Goal: Task Accomplishment & Management: Use online tool/utility

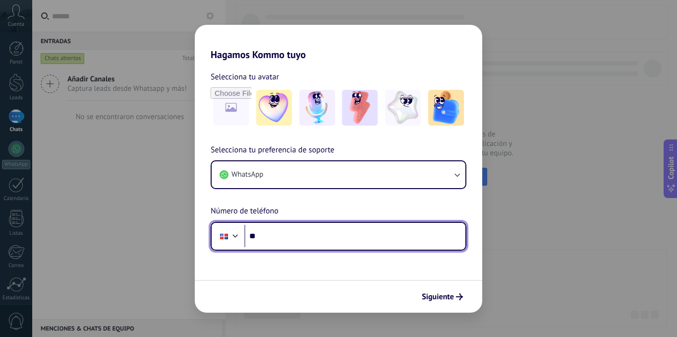
click at [288, 236] on input "**" at bounding box center [354, 236] width 221 height 23
type input "**********"
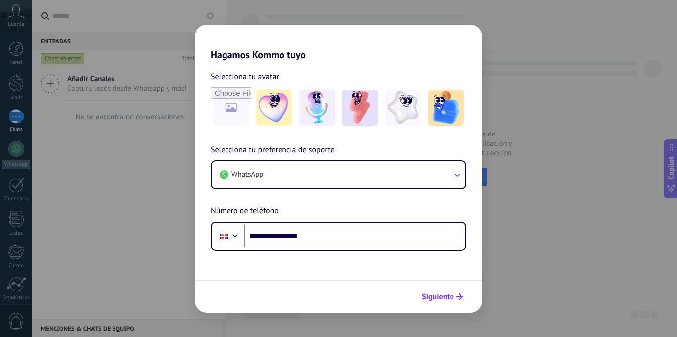
click at [453, 304] on button "Siguiente" at bounding box center [442, 296] width 50 height 17
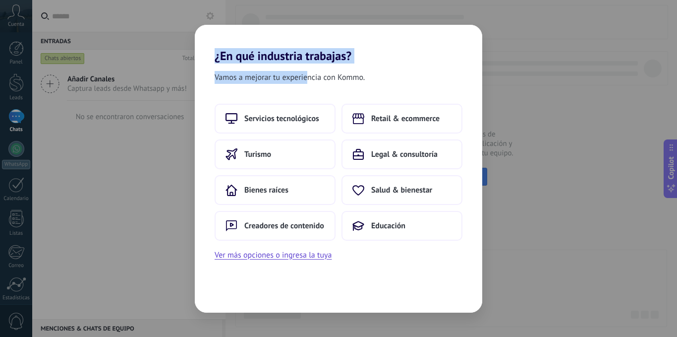
drag, startPoint x: 224, startPoint y: 60, endPoint x: 309, endPoint y: 79, distance: 86.9
click at [309, 79] on div "¿En qué industria trabajas? Vamos a mejorar tu experiencia con Kommo. Servicios…" at bounding box center [339, 169] width 288 height 288
click at [310, 79] on span "Vamos a mejorar tu experiencia con Kommo." at bounding box center [290, 77] width 150 height 13
click at [311, 79] on span "Vamos a mejorar tu experiencia con Kommo." at bounding box center [290, 77] width 150 height 13
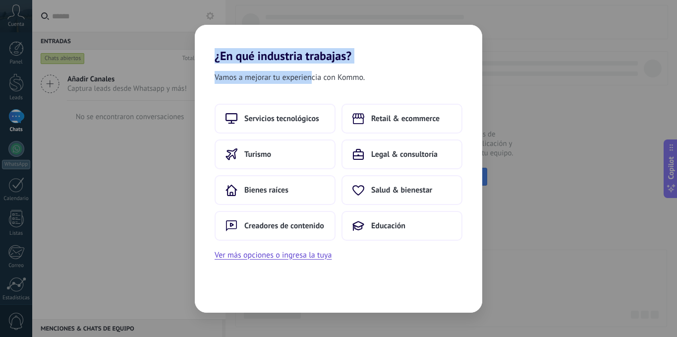
click at [311, 79] on span "Vamos a mejorar tu experiencia con Kommo." at bounding box center [290, 77] width 150 height 13
click at [379, 79] on div "Vamos a mejorar tu experiencia con Kommo." at bounding box center [339, 79] width 288 height 17
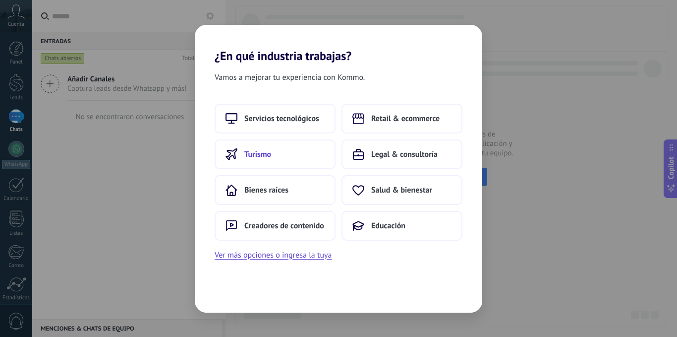
click at [282, 161] on button "Turismo" at bounding box center [275, 154] width 121 height 30
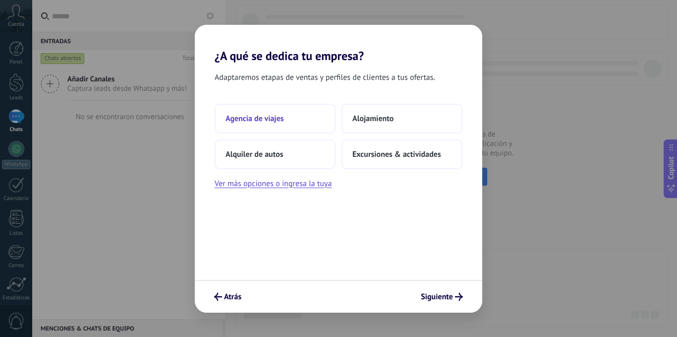
click at [281, 117] on span "Agencia de viajes" at bounding box center [255, 119] width 59 height 10
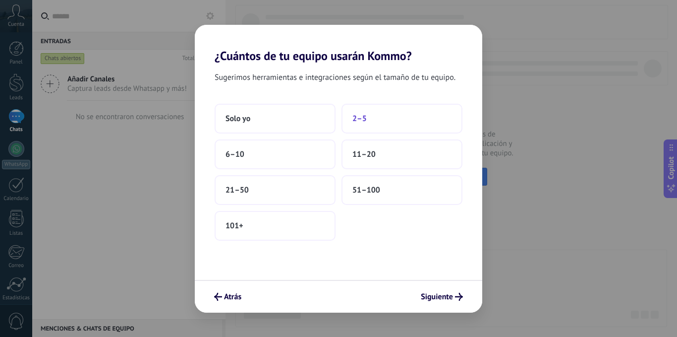
click at [361, 117] on span "2–5" at bounding box center [360, 119] width 14 height 10
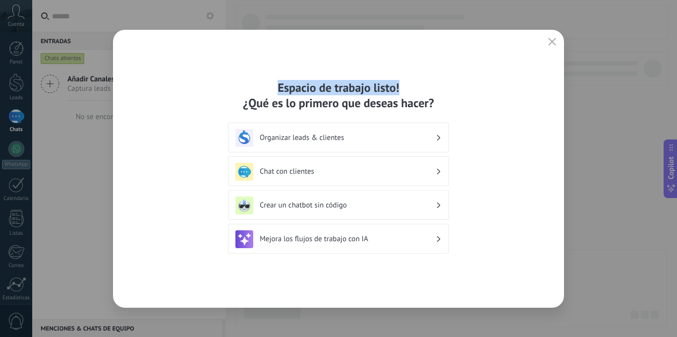
drag, startPoint x: 262, startPoint y: 86, endPoint x: 424, endPoint y: 92, distance: 162.7
click at [446, 89] on div "Espacio de trabajo listo! ¿Qué es lo primero que deseas hacer?" at bounding box center [338, 95] width 221 height 31
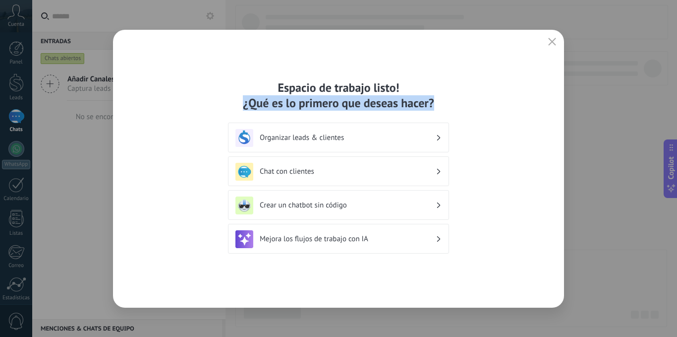
drag, startPoint x: 244, startPoint y: 105, endPoint x: 450, endPoint y: 108, distance: 205.8
click at [450, 108] on div "Espacio de trabajo listo! ¿Qué es lo primero que deseas hacer? Organizar leads …" at bounding box center [338, 169] width 451 height 278
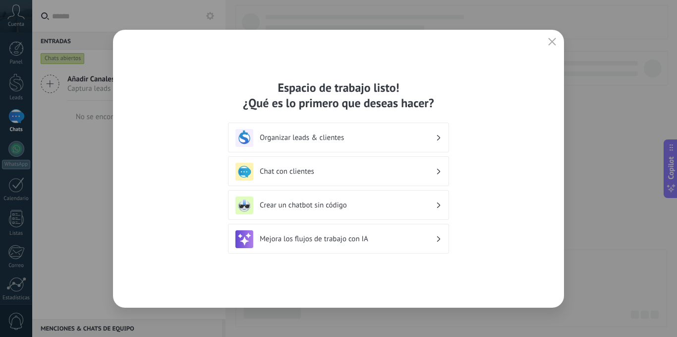
click at [232, 92] on div "Espacio de trabajo listo! ¿Qué es lo primero que deseas hacer?" at bounding box center [338, 95] width 221 height 31
click at [308, 141] on h3 "Organizar leads & clientes" at bounding box center [348, 137] width 176 height 9
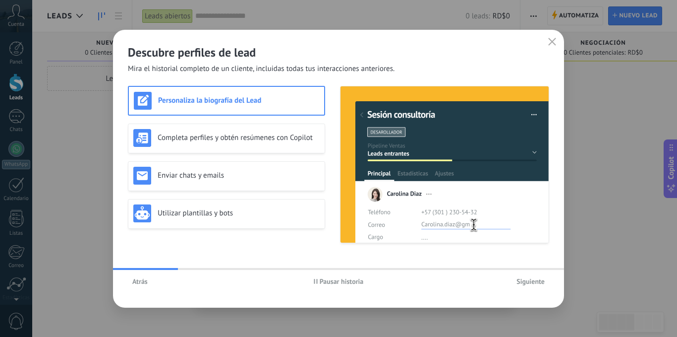
click at [141, 283] on span "Atrás" at bounding box center [139, 281] width 15 height 7
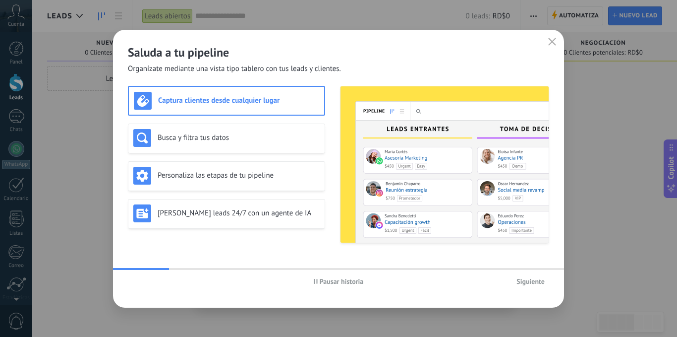
click at [322, 283] on span "Pausar historia" at bounding box center [342, 281] width 44 height 7
click at [213, 131] on div "Busca y filtra tus datos" at bounding box center [226, 138] width 186 height 18
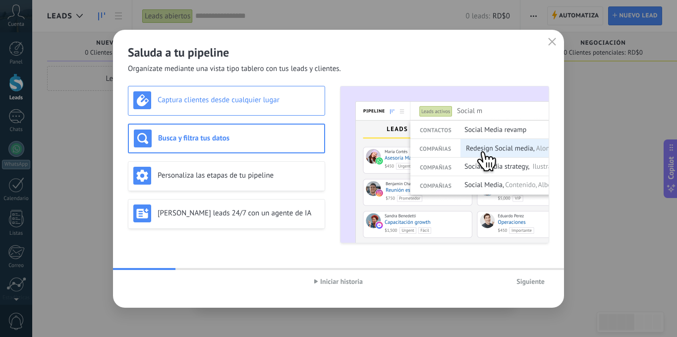
click at [209, 88] on div "Captura clientes desde cualquier lugar" at bounding box center [226, 101] width 197 height 30
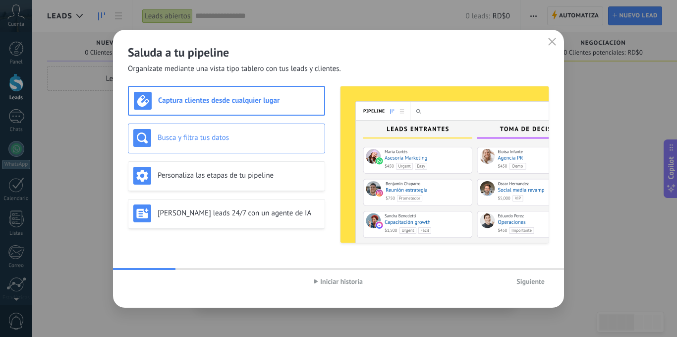
click at [212, 137] on h3 "Busca y filtra tus datos" at bounding box center [239, 137] width 162 height 9
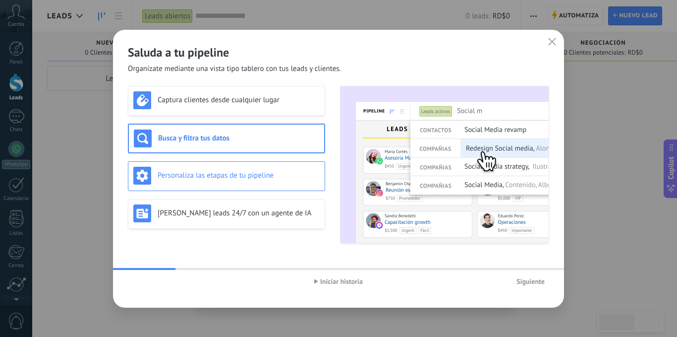
click at [245, 170] on div "Personaliza las etapas de tu pipeline" at bounding box center [226, 176] width 186 height 18
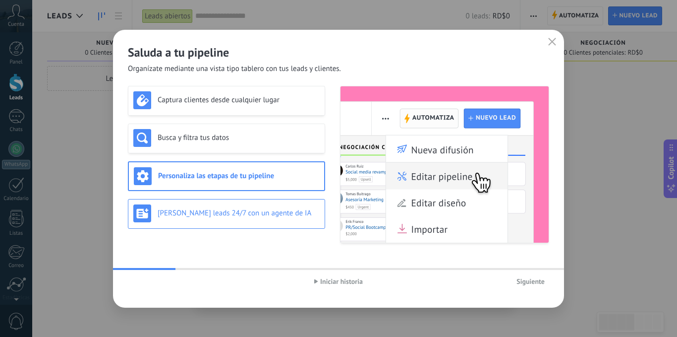
click at [261, 204] on div "[PERSON_NAME] leads 24/7 con un agente de IA" at bounding box center [226, 213] width 186 height 18
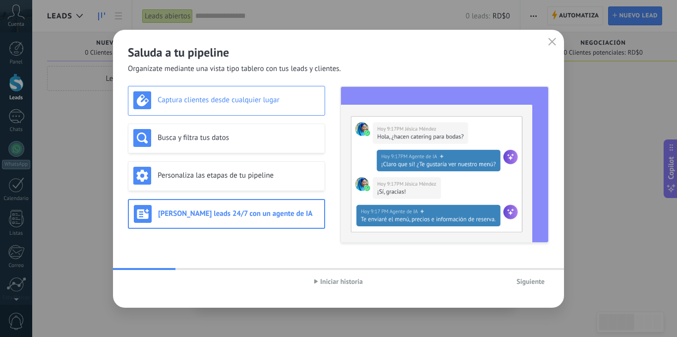
click at [243, 97] on h3 "Captura clientes desde cualquier lugar" at bounding box center [239, 99] width 162 height 9
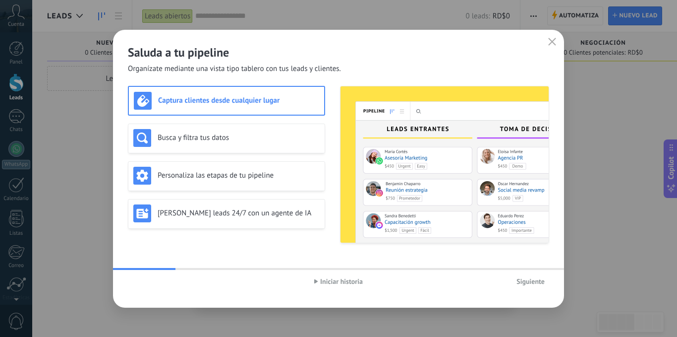
drag, startPoint x: 227, startPoint y: 273, endPoint x: 285, endPoint y: 268, distance: 57.7
click at [283, 268] on div "Saluda a tu pipeline Organízate mediante una vista tipo tablero con tus leads y…" at bounding box center [338, 169] width 451 height 278
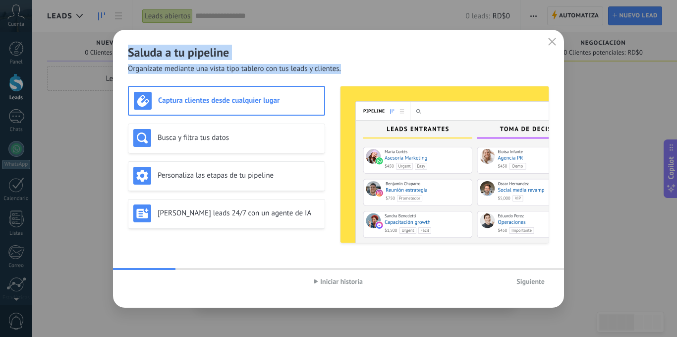
drag, startPoint x: 125, startPoint y: 46, endPoint x: 342, endPoint y: 63, distance: 217.4
click at [342, 63] on div "Saluda a tu pipeline Organízate mediante una vista tipo tablero con tus leads y…" at bounding box center [338, 52] width 451 height 44
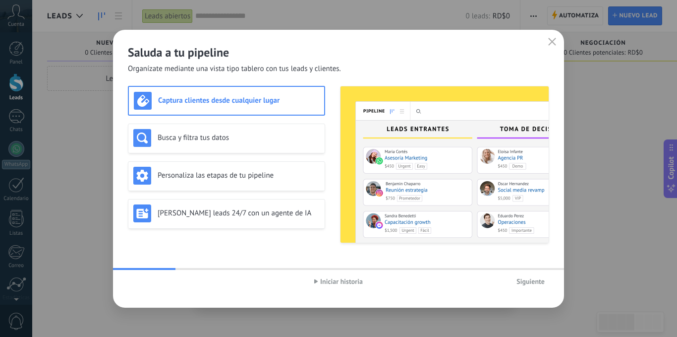
click at [342, 64] on div "Saluda a tu pipeline Organízate mediante una vista tipo tablero con tus leads y…" at bounding box center [338, 52] width 451 height 44
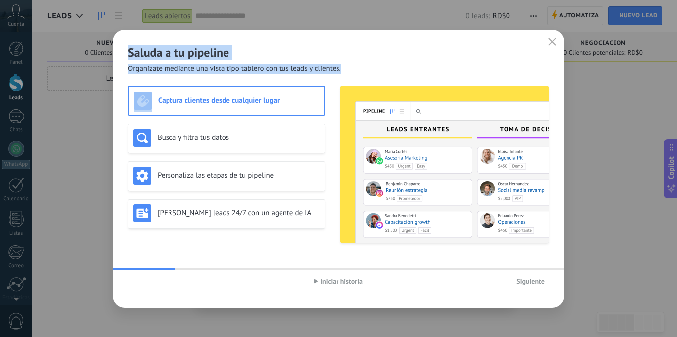
drag, startPoint x: 323, startPoint y: 66, endPoint x: 132, endPoint y: 50, distance: 191.1
click at [133, 50] on div "Saluda a tu pipeline Organízate mediante una vista tipo tablero con tus leads y…" at bounding box center [338, 52] width 451 height 44
click at [132, 50] on h2 "Saluda a tu pipeline" at bounding box center [338, 52] width 421 height 15
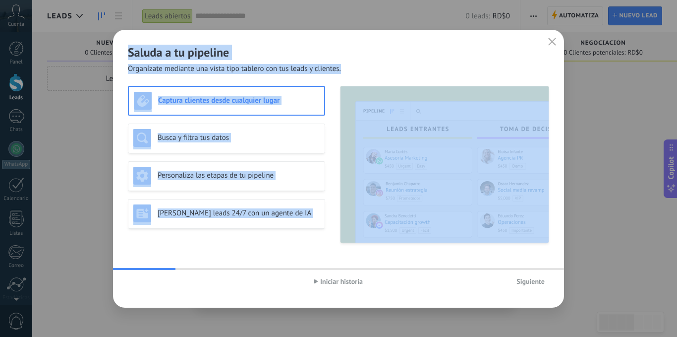
drag, startPoint x: 128, startPoint y: 50, endPoint x: 336, endPoint y: 80, distance: 209.9
click at [336, 80] on div "Saluda a tu pipeline Organízate mediante una vista tipo tablero con tus leads y…" at bounding box center [338, 169] width 451 height 278
click at [336, 70] on span "Organízate mediante una vista tipo tablero con tus leads y clientes." at bounding box center [234, 69] width 213 height 10
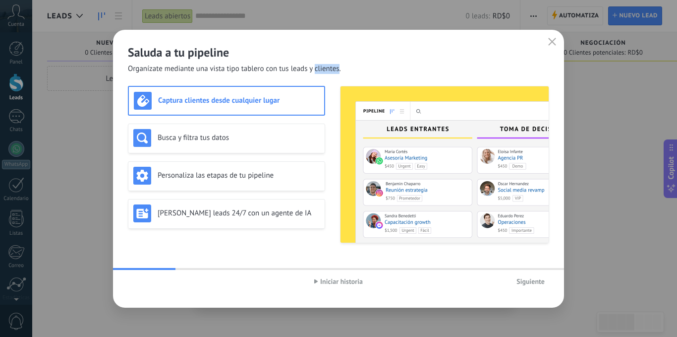
click at [336, 70] on span "Organízate mediante una vista tipo tablero con tus leads y clientes." at bounding box center [234, 69] width 213 height 10
click at [251, 152] on div "Busca y filtra tus datos" at bounding box center [226, 138] width 197 height 30
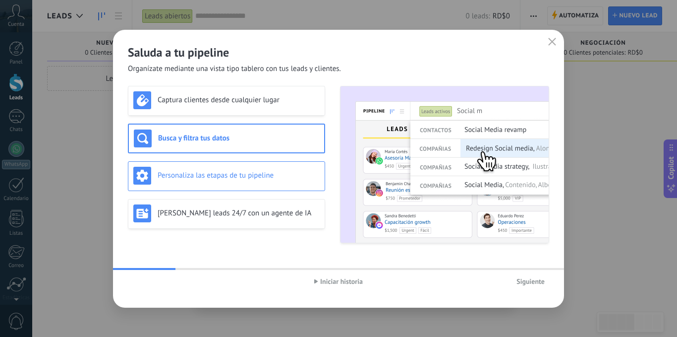
click at [246, 172] on h3 "Personaliza las etapas de tu pipeline" at bounding box center [239, 175] width 162 height 9
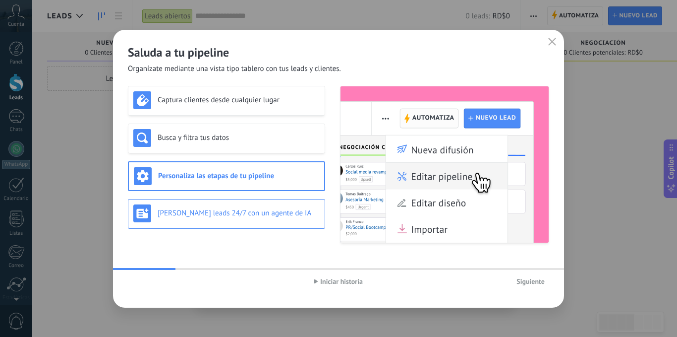
click at [241, 204] on div "[PERSON_NAME] leads 24/7 con un agente de IA" at bounding box center [226, 213] width 186 height 18
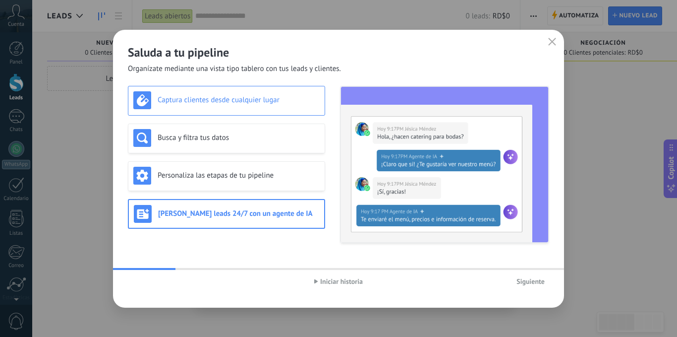
click at [231, 109] on div "Captura clientes desde cualquier lugar" at bounding box center [226, 101] width 197 height 30
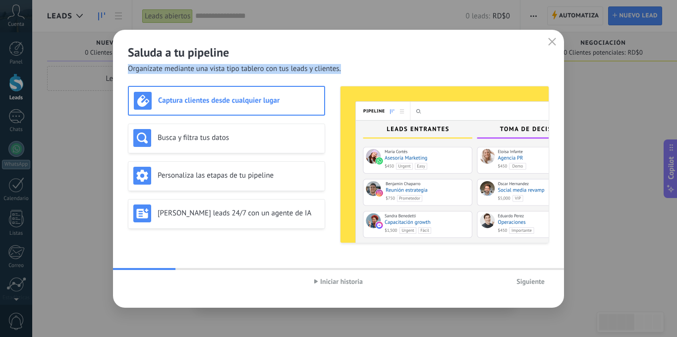
drag, startPoint x: 174, startPoint y: 62, endPoint x: 298, endPoint y: 74, distance: 124.5
click at [298, 74] on div "Saluda a tu pipeline Organízate mediante una vista tipo tablero con tus leads y…" at bounding box center [338, 169] width 451 height 278
drag, startPoint x: 163, startPoint y: 39, endPoint x: 391, endPoint y: 62, distance: 229.3
click at [391, 62] on div "Saluda a tu pipeline Organízate mediante una vista tipo tablero con tus leads y…" at bounding box center [338, 52] width 451 height 44
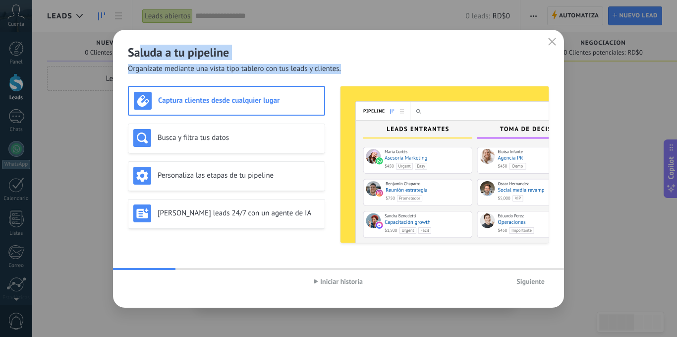
click at [176, 65] on span "Organízate mediante una vista tipo tablero con tus leads y clientes." at bounding box center [234, 69] width 213 height 10
drag, startPoint x: 118, startPoint y: 51, endPoint x: 325, endPoint y: 71, distance: 208.7
click at [325, 71] on div "Saluda a tu pipeline Organízate mediante una vista tipo tablero con tus leads y…" at bounding box center [338, 52] width 451 height 44
click at [325, 71] on span "Organízate mediante una vista tipo tablero con tus leads y clientes." at bounding box center [234, 69] width 213 height 10
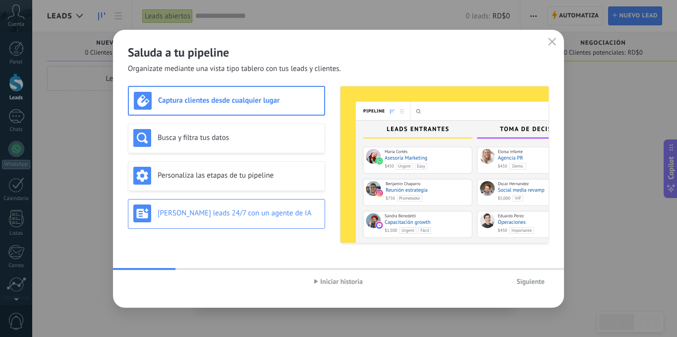
click at [176, 210] on h3 "[PERSON_NAME] leads 24/7 con un agente de IA" at bounding box center [239, 212] width 162 height 9
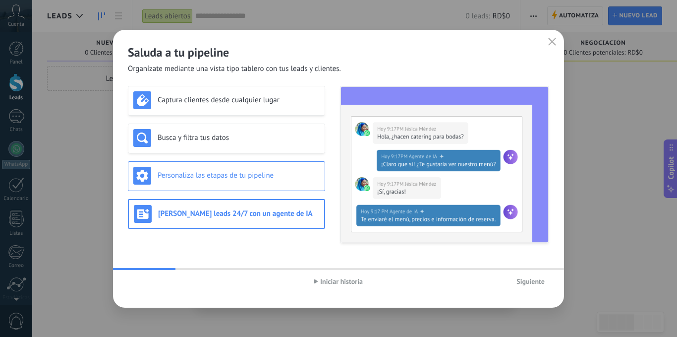
click at [190, 179] on h3 "Personaliza las etapas de tu pipeline" at bounding box center [239, 175] width 162 height 9
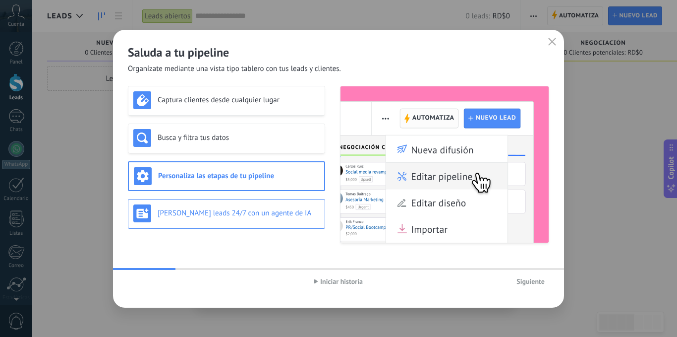
click at [196, 208] on div "[PERSON_NAME] leads 24/7 con un agente de IA" at bounding box center [226, 213] width 186 height 18
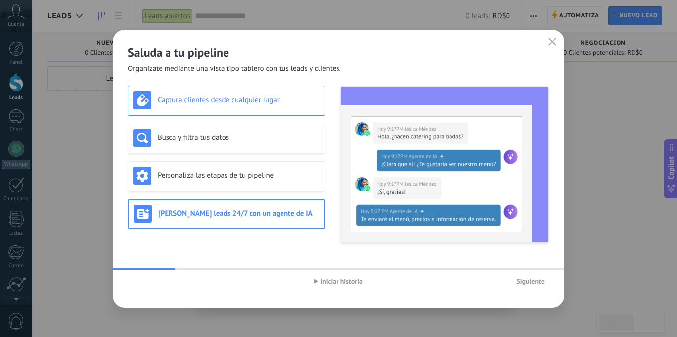
click at [207, 87] on div "Captura clientes desde cualquier lugar" at bounding box center [226, 101] width 197 height 30
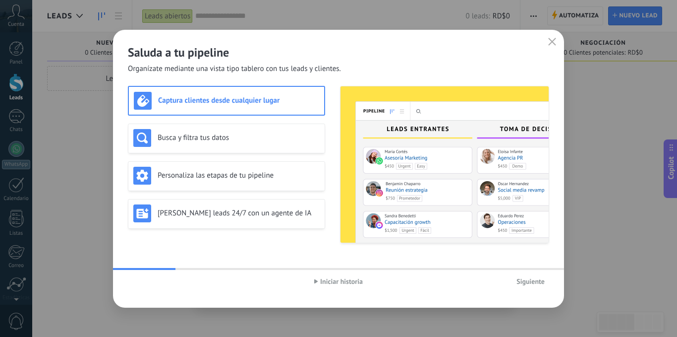
click at [534, 282] on span "Siguiente" at bounding box center [531, 281] width 28 height 7
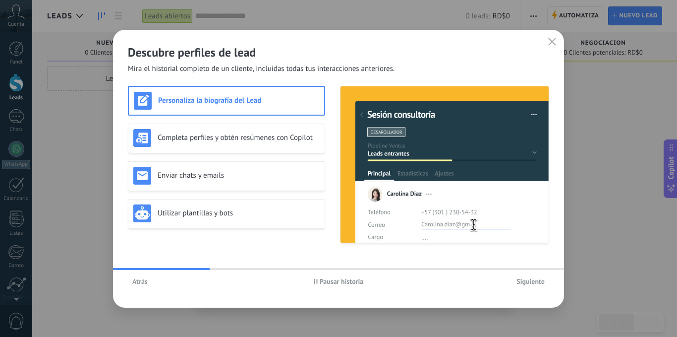
click at [321, 279] on span "Pausar historia" at bounding box center [342, 281] width 44 height 7
click at [221, 136] on h3 "Completa perfiles y obtén resúmenes con Copilot" at bounding box center [239, 137] width 162 height 9
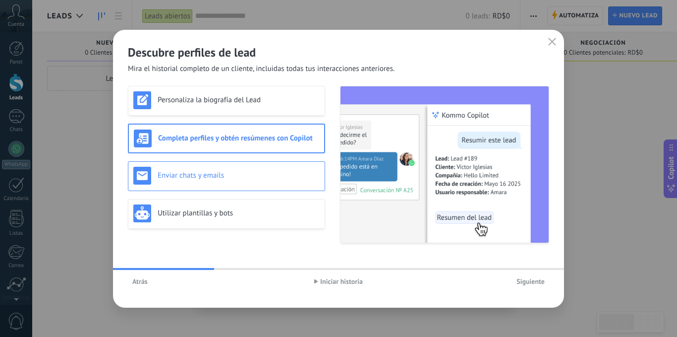
click at [233, 177] on h3 "Enviar chats y emails" at bounding box center [239, 175] width 162 height 9
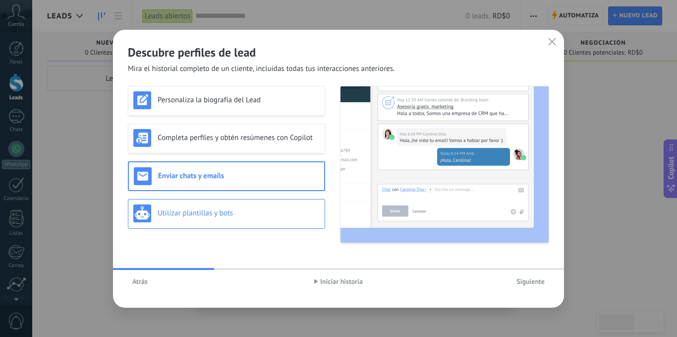
click at [203, 226] on div "Utilizar plantillas y bots" at bounding box center [226, 214] width 197 height 30
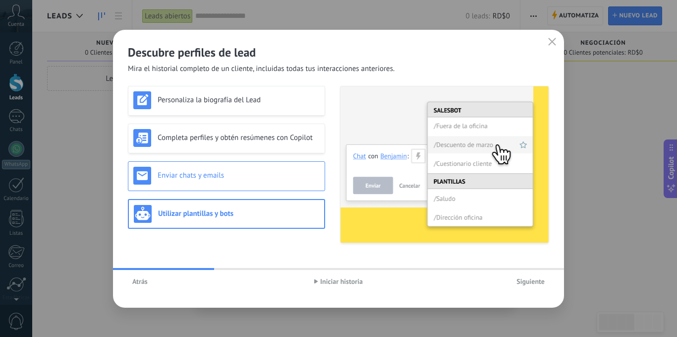
click at [187, 165] on div "Enviar chats y emails" at bounding box center [226, 176] width 197 height 30
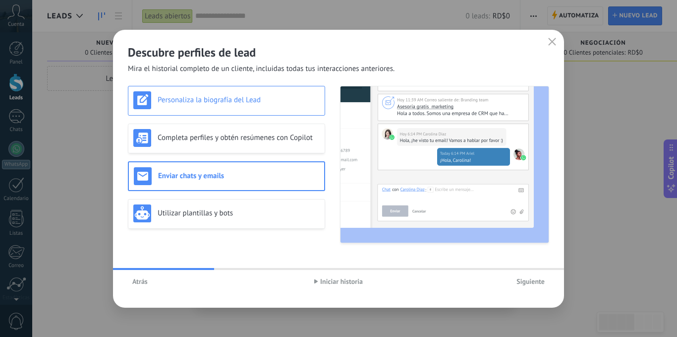
click at [201, 101] on h3 "Personaliza la biografía del Lead" at bounding box center [239, 99] width 162 height 9
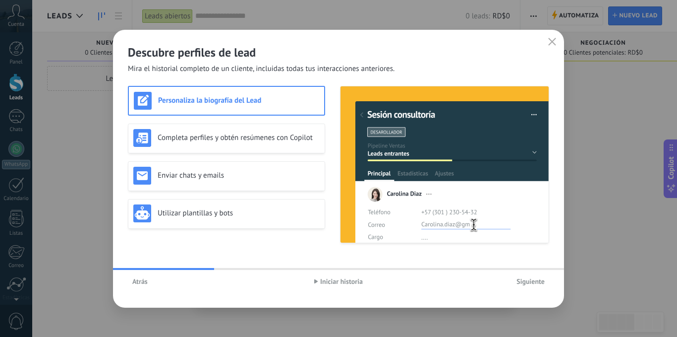
click at [525, 282] on span "Siguiente" at bounding box center [531, 281] width 28 height 7
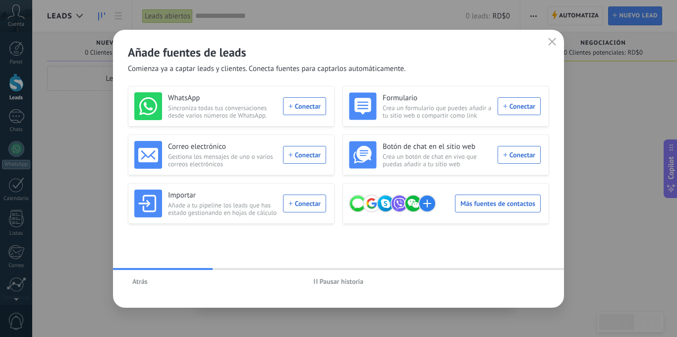
click at [343, 278] on span "Pausar historia" at bounding box center [342, 281] width 44 height 7
click at [353, 282] on span "Iniciar historia" at bounding box center [341, 281] width 43 height 7
click at [551, 40] on use "button" at bounding box center [552, 41] width 7 height 7
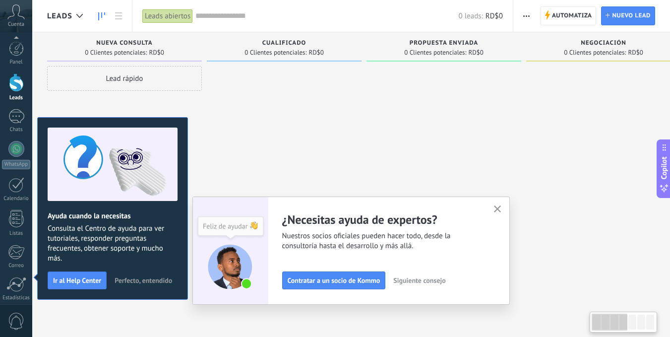
scroll to position [76, 0]
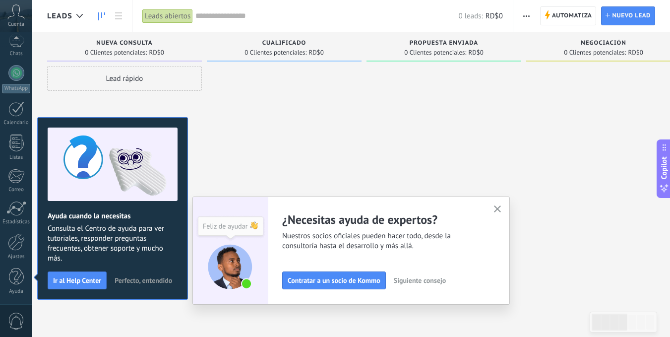
click at [501, 211] on use "button" at bounding box center [497, 208] width 7 height 7
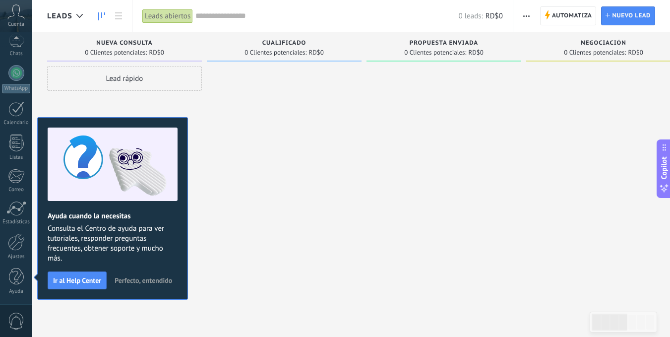
click at [137, 280] on span "Perfecto, entendido" at bounding box center [144, 280] width 58 height 7
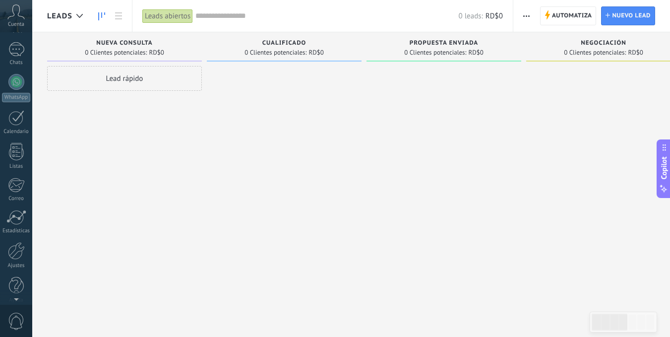
scroll to position [0, 0]
click at [17, 13] on icon at bounding box center [15, 11] width 17 height 15
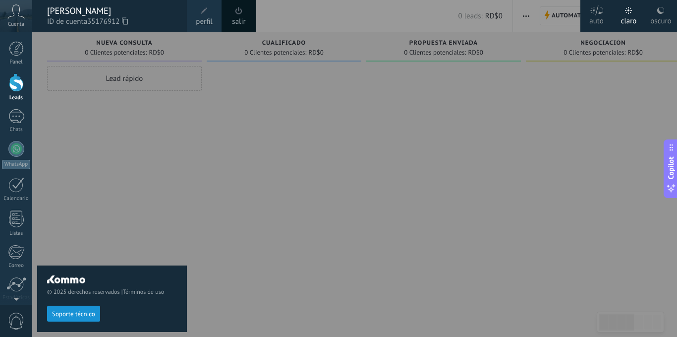
click at [210, 15] on link "perfil" at bounding box center [204, 16] width 35 height 32
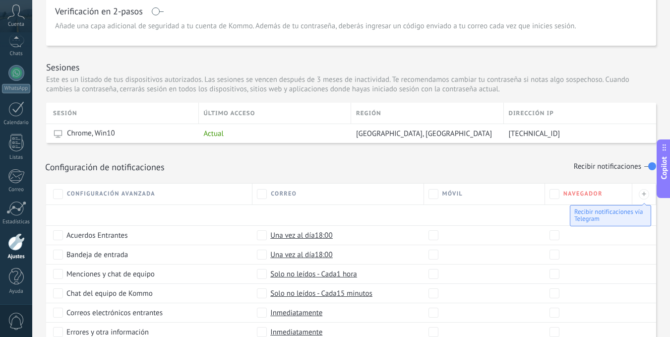
scroll to position [277, 0]
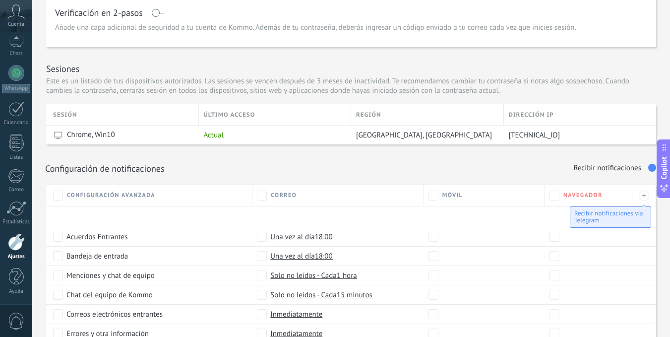
click at [71, 200] on div "Configuración avanzada" at bounding box center [150, 195] width 194 height 10
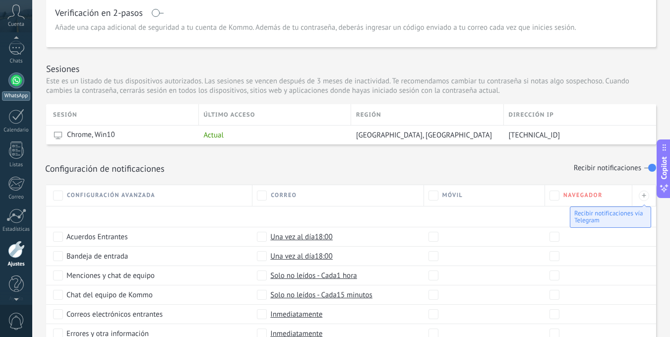
scroll to position [0, 0]
click at [11, 37] on div "Panel Leads Chats WhatsApp Clientes" at bounding box center [32, 168] width 64 height 272
click at [8, 52] on link "Panel" at bounding box center [16, 53] width 32 height 24
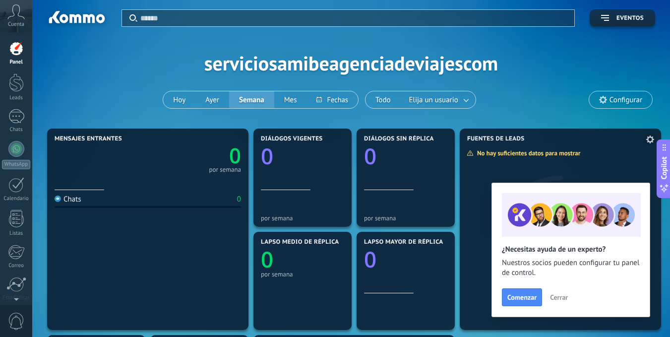
click at [565, 298] on span "Cerrar" at bounding box center [559, 297] width 18 height 7
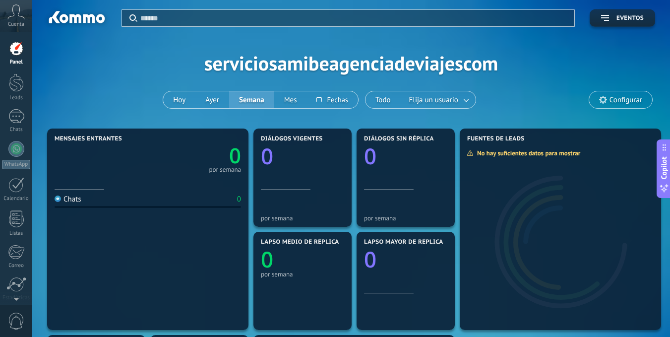
click at [17, 7] on icon at bounding box center [15, 11] width 17 height 15
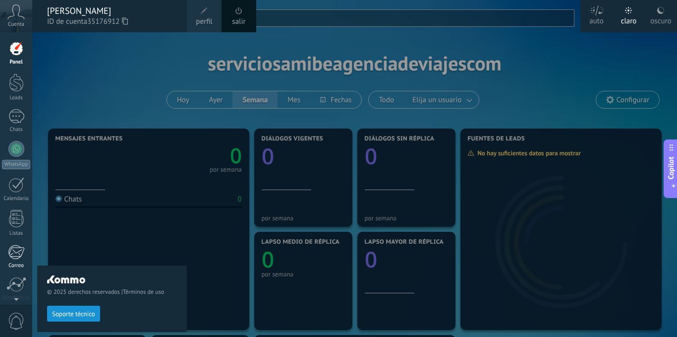
click at [21, 249] on div at bounding box center [16, 251] width 16 height 15
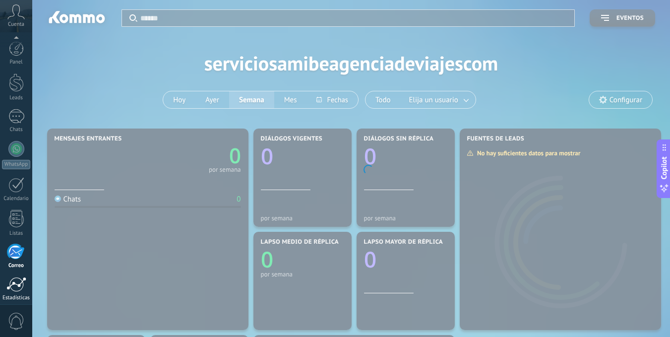
scroll to position [76, 0]
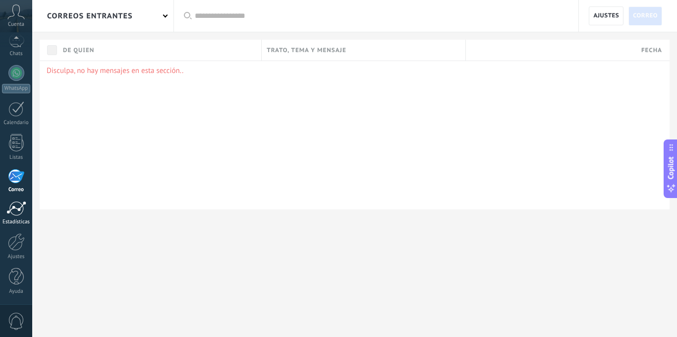
click at [17, 215] on div at bounding box center [16, 208] width 20 height 15
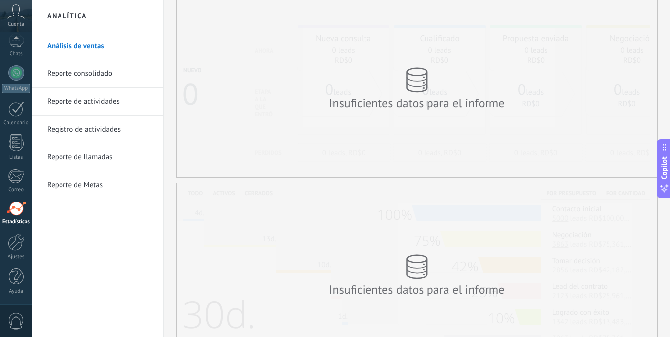
scroll to position [50, 0]
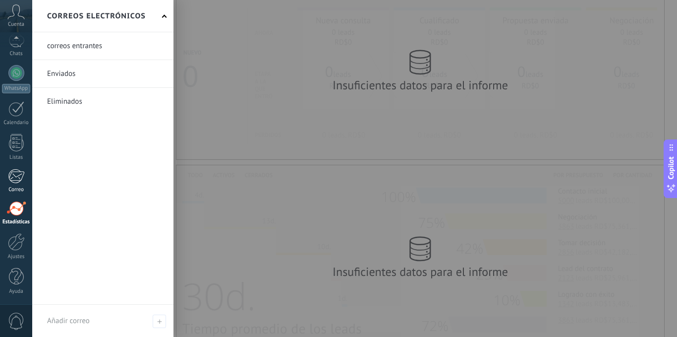
click at [14, 174] on div at bounding box center [16, 176] width 16 height 15
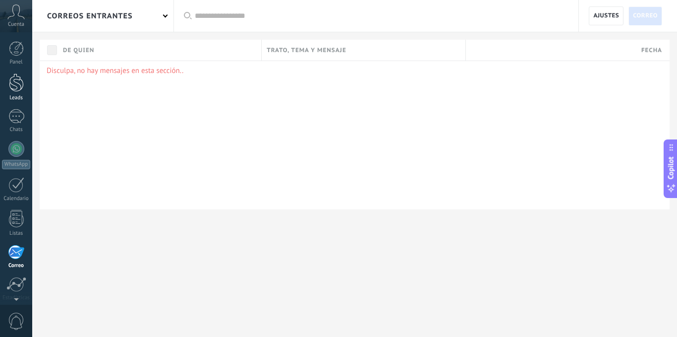
click at [16, 79] on div at bounding box center [16, 82] width 15 height 18
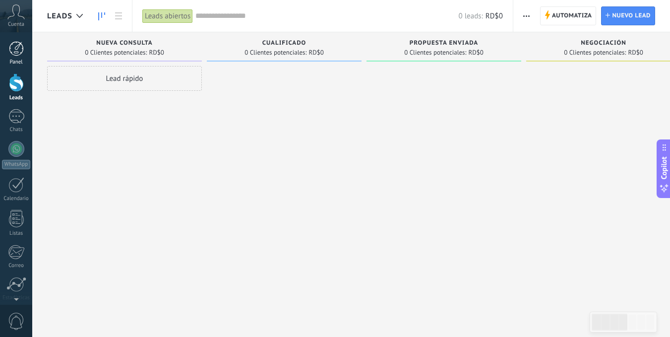
click at [14, 48] on div at bounding box center [16, 48] width 15 height 15
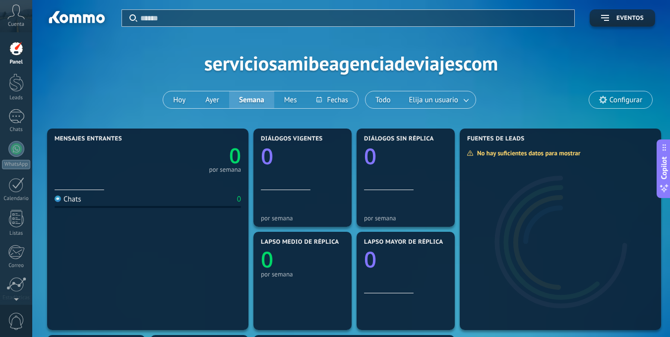
click at [18, 9] on icon at bounding box center [15, 11] width 17 height 15
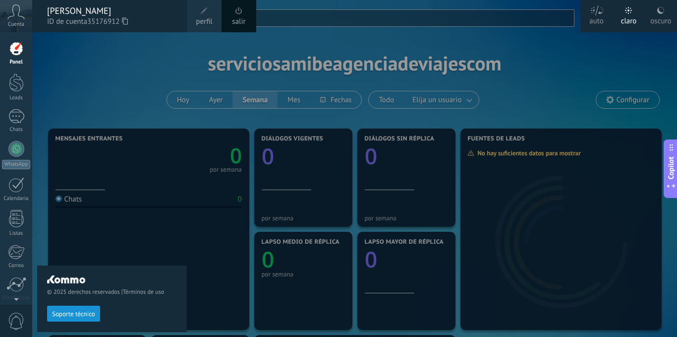
click at [22, 53] on div at bounding box center [16, 48] width 15 height 15
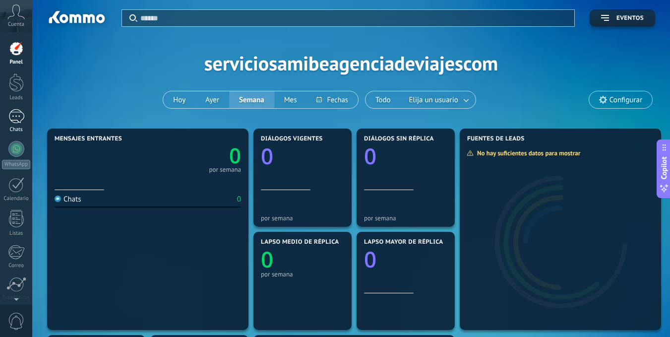
click at [13, 118] on div at bounding box center [16, 116] width 16 height 14
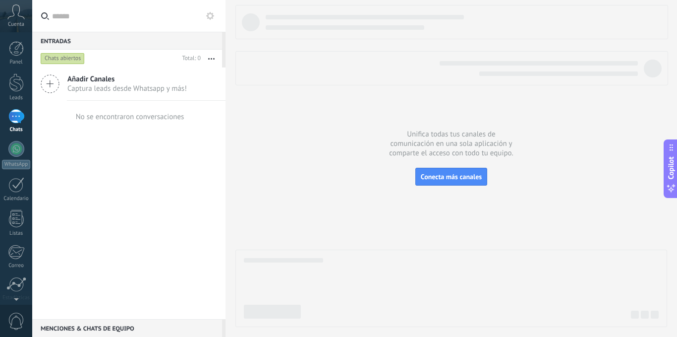
click at [98, 83] on span "Añadir Canales" at bounding box center [126, 78] width 119 height 9
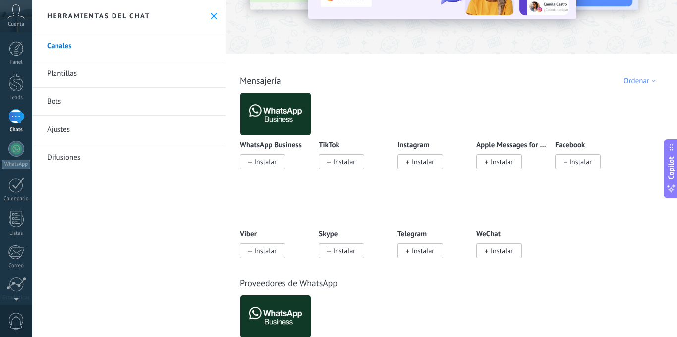
scroll to position [99, 0]
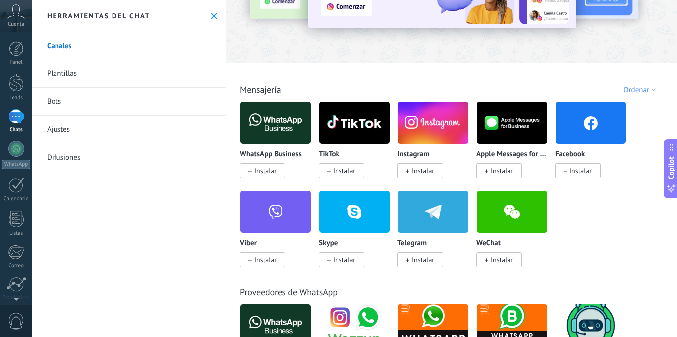
click at [267, 174] on span "Instalar" at bounding box center [265, 170] width 22 height 9
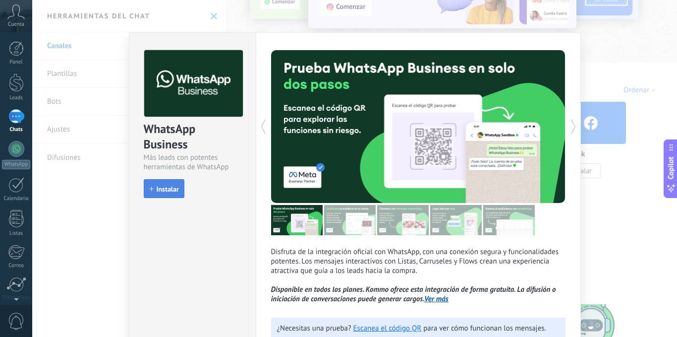
click at [154, 189] on span "Instalar" at bounding box center [164, 188] width 30 height 7
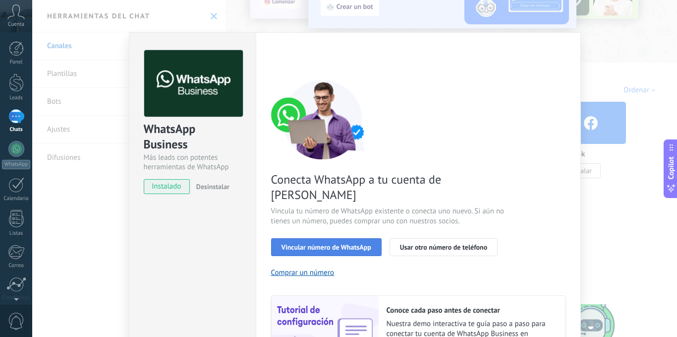
click at [321, 238] on button "Vincular número de WhatsApp" at bounding box center [326, 247] width 111 height 18
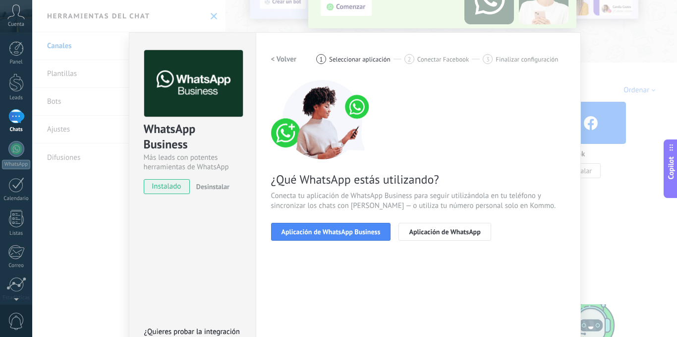
click at [321, 236] on button "Aplicación de WhatsApp Business" at bounding box center [331, 232] width 120 height 18
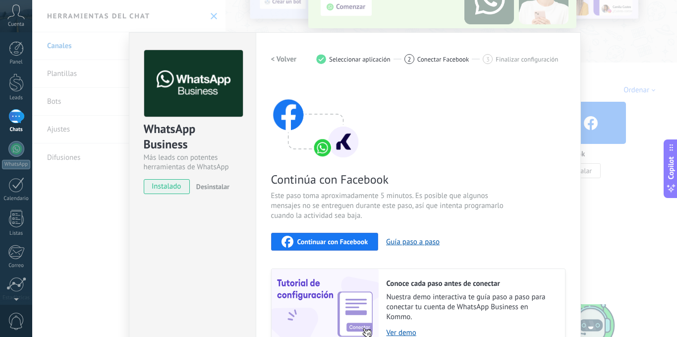
click at [341, 246] on div "Continuar con Facebook" at bounding box center [325, 242] width 87 height 12
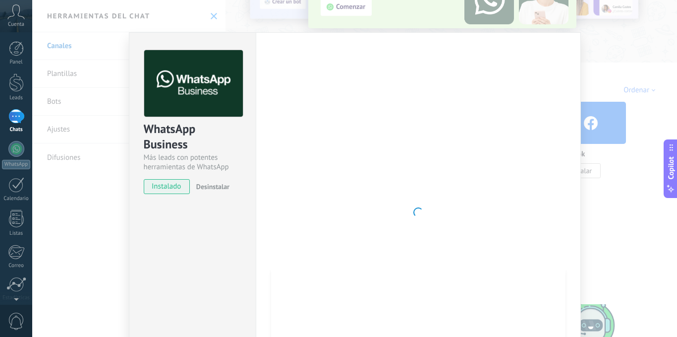
click at [624, 121] on div "WhatsApp Business Más leads con potentes herramientas de WhatsApp instalado Des…" at bounding box center [354, 168] width 645 height 337
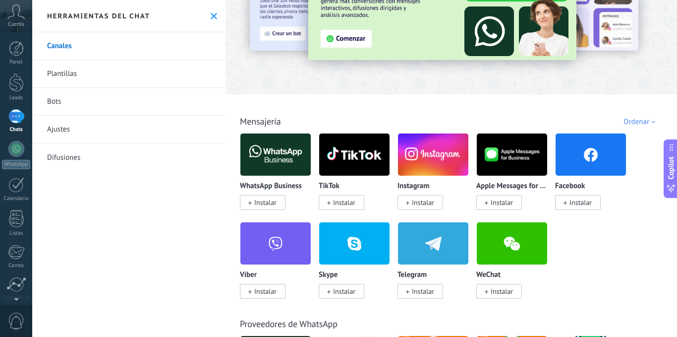
scroll to position [50, 0]
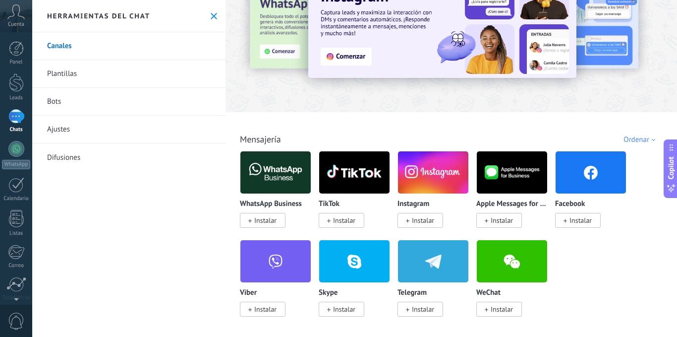
click at [642, 137] on div "Ordenar" at bounding box center [641, 139] width 35 height 9
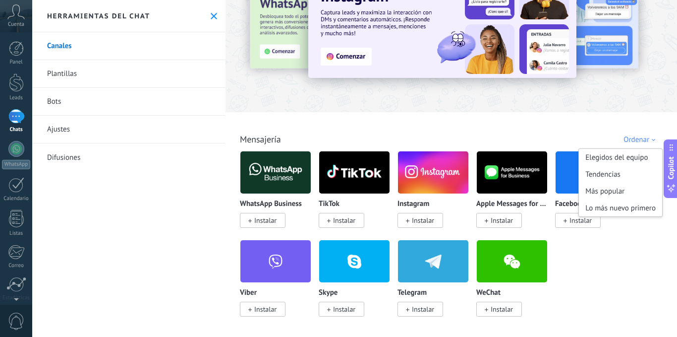
click at [642, 137] on div "Ordenar" at bounding box center [641, 139] width 35 height 9
click at [263, 223] on span "Instalar" at bounding box center [265, 220] width 22 height 9
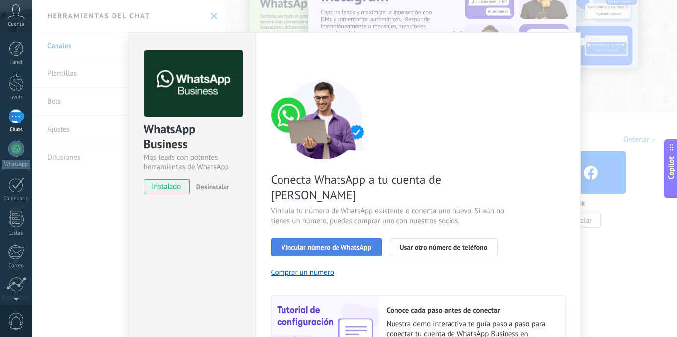
click at [336, 243] on span "Vincular número de WhatsApp" at bounding box center [327, 246] width 90 height 7
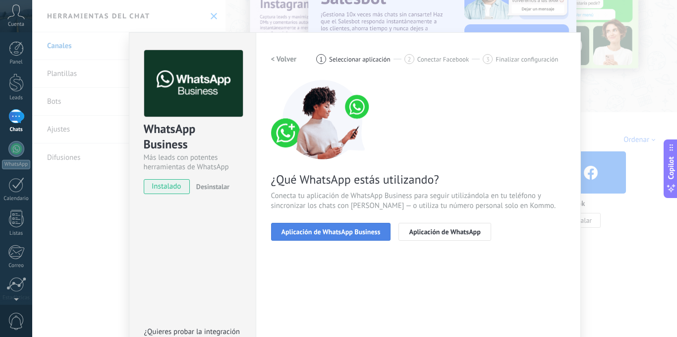
click at [337, 234] on span "Aplicación de WhatsApp Business" at bounding box center [331, 231] width 99 height 7
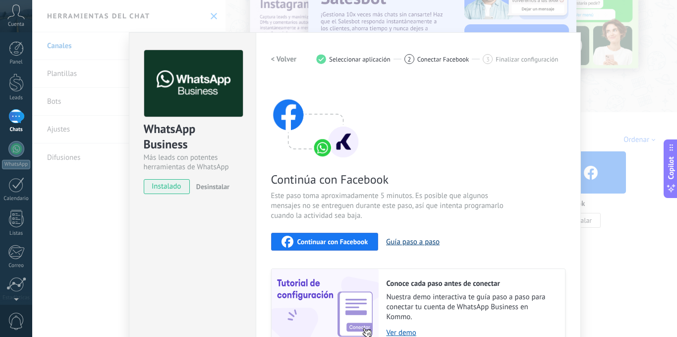
click at [404, 243] on button "Guía paso a paso" at bounding box center [413, 241] width 54 height 9
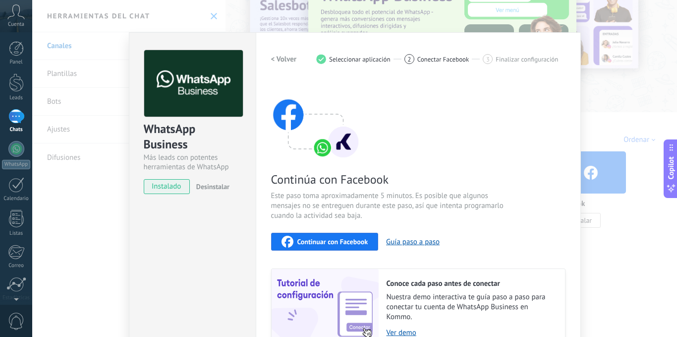
click at [215, 11] on div "WhatsApp Business Más leads con potentes herramientas de WhatsApp instalado Des…" at bounding box center [354, 168] width 645 height 337
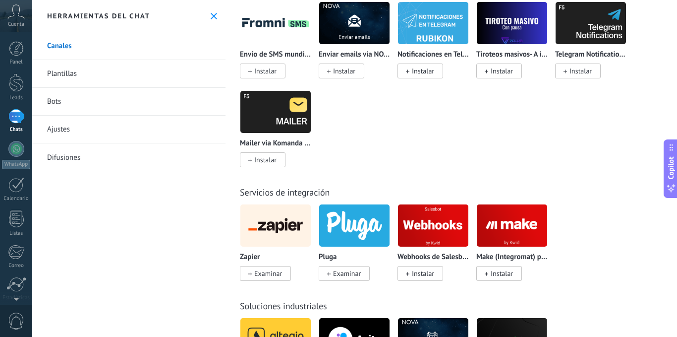
scroll to position [2182, 0]
